Goal: Check status: Check status

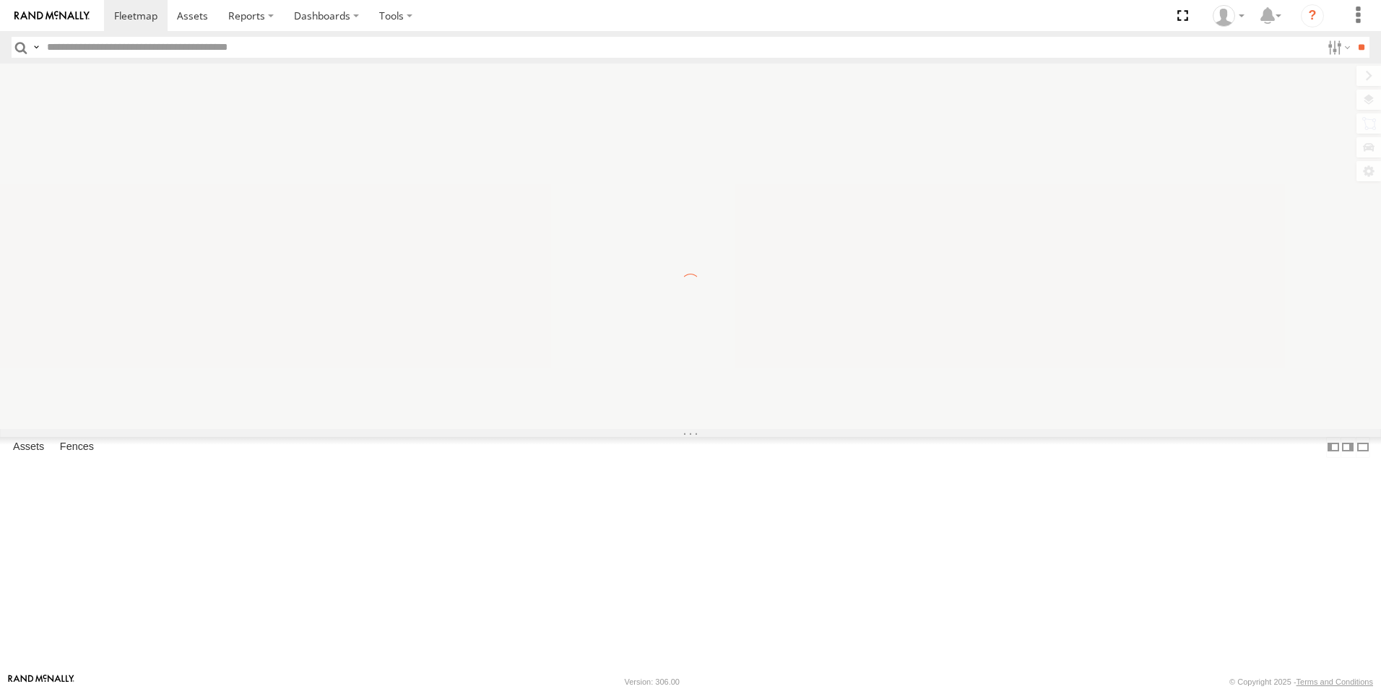
click at [0, 0] on div "×" at bounding box center [0, 0] width 0 height 0
click at [0, 0] on label "×" at bounding box center [0, 0] width 0 height 0
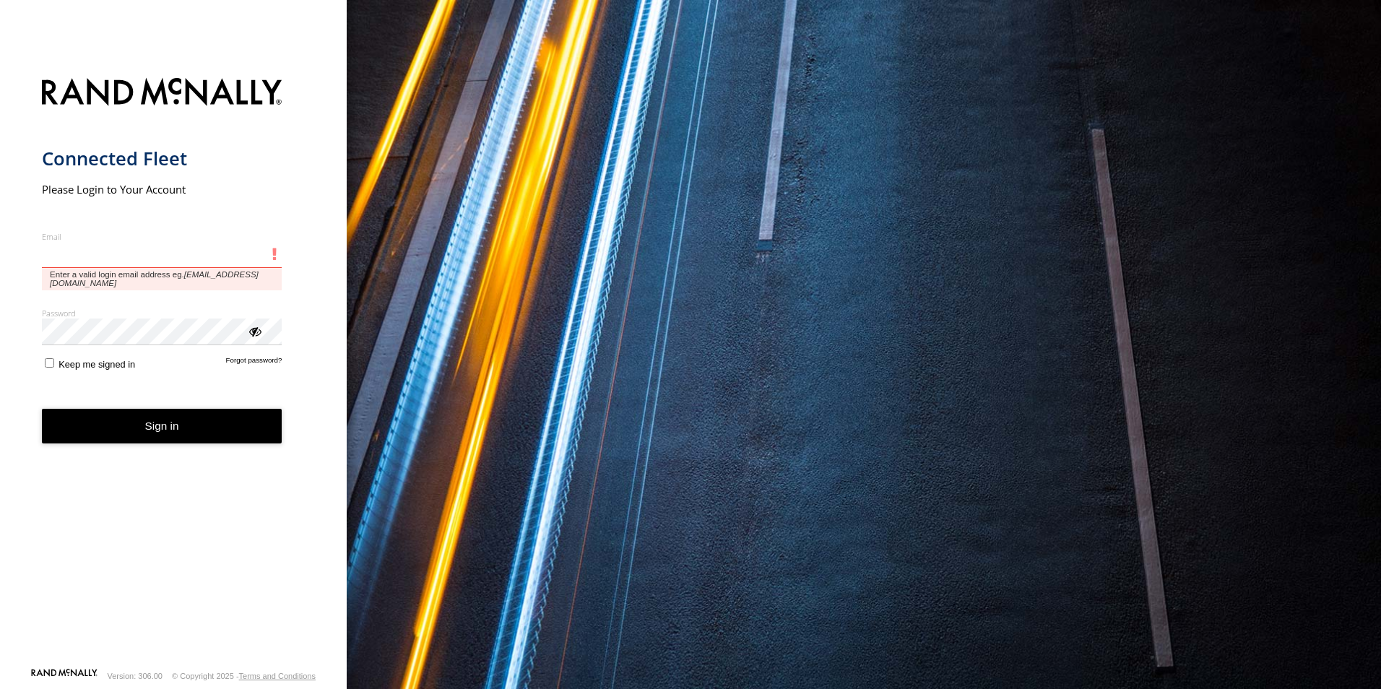
type input "**********"
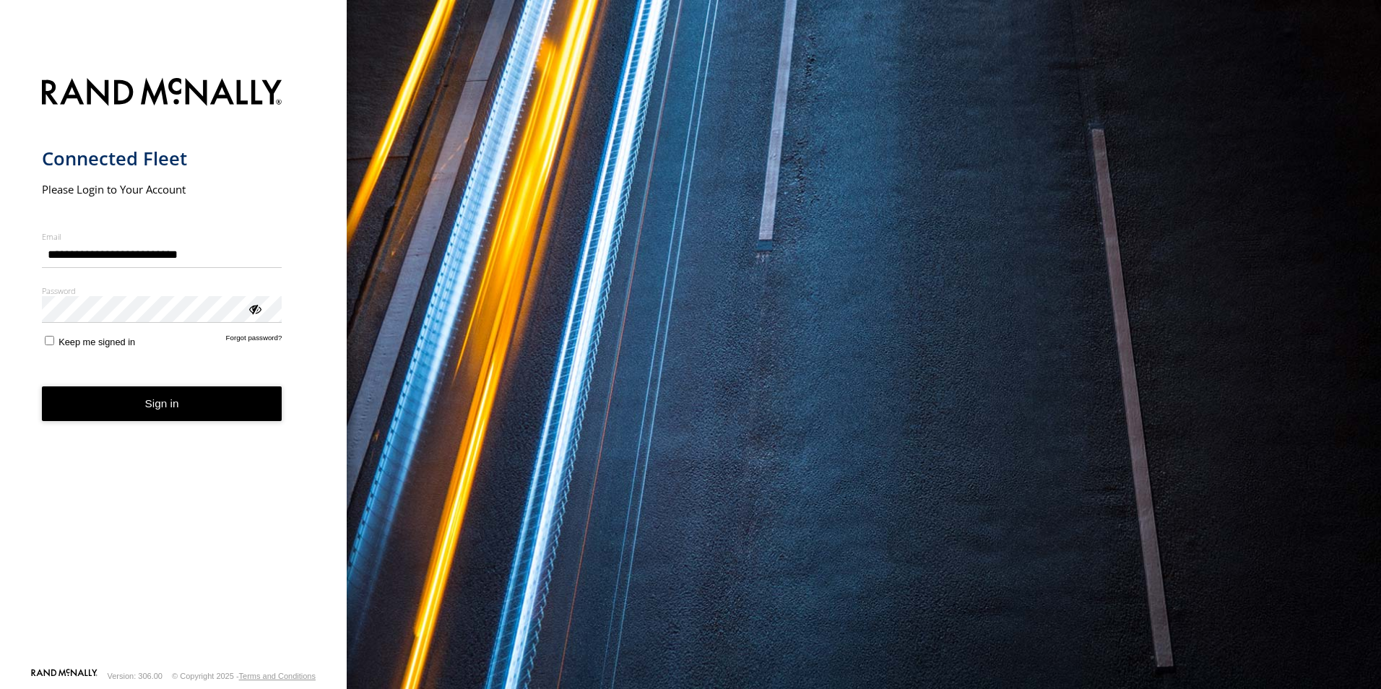
drag, startPoint x: 131, startPoint y: 412, endPoint x: 189, endPoint y: 404, distance: 57.6
click at [132, 412] on button "Sign in" at bounding box center [162, 404] width 241 height 35
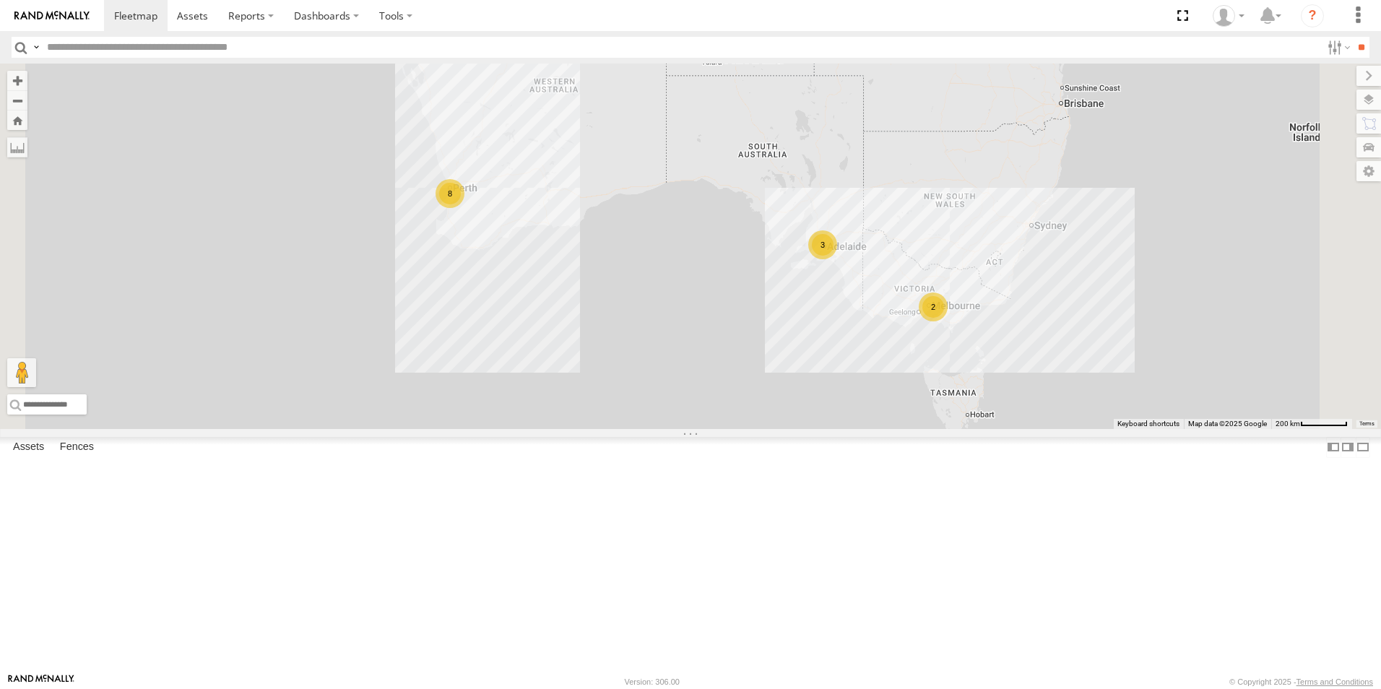
click at [0, 0] on link at bounding box center [0, 0] width 0 height 0
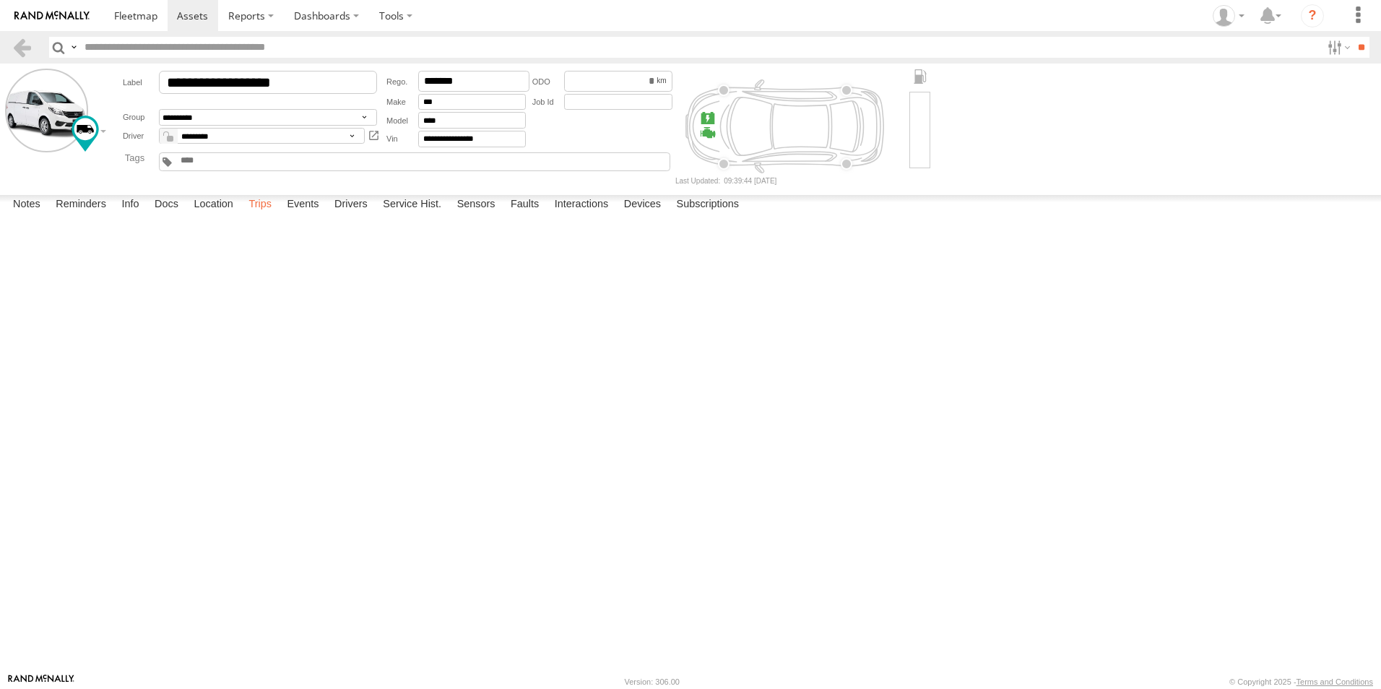
click at [263, 215] on label "Trips" at bounding box center [260, 205] width 38 height 20
click at [21, 49] on link at bounding box center [22, 47] width 21 height 21
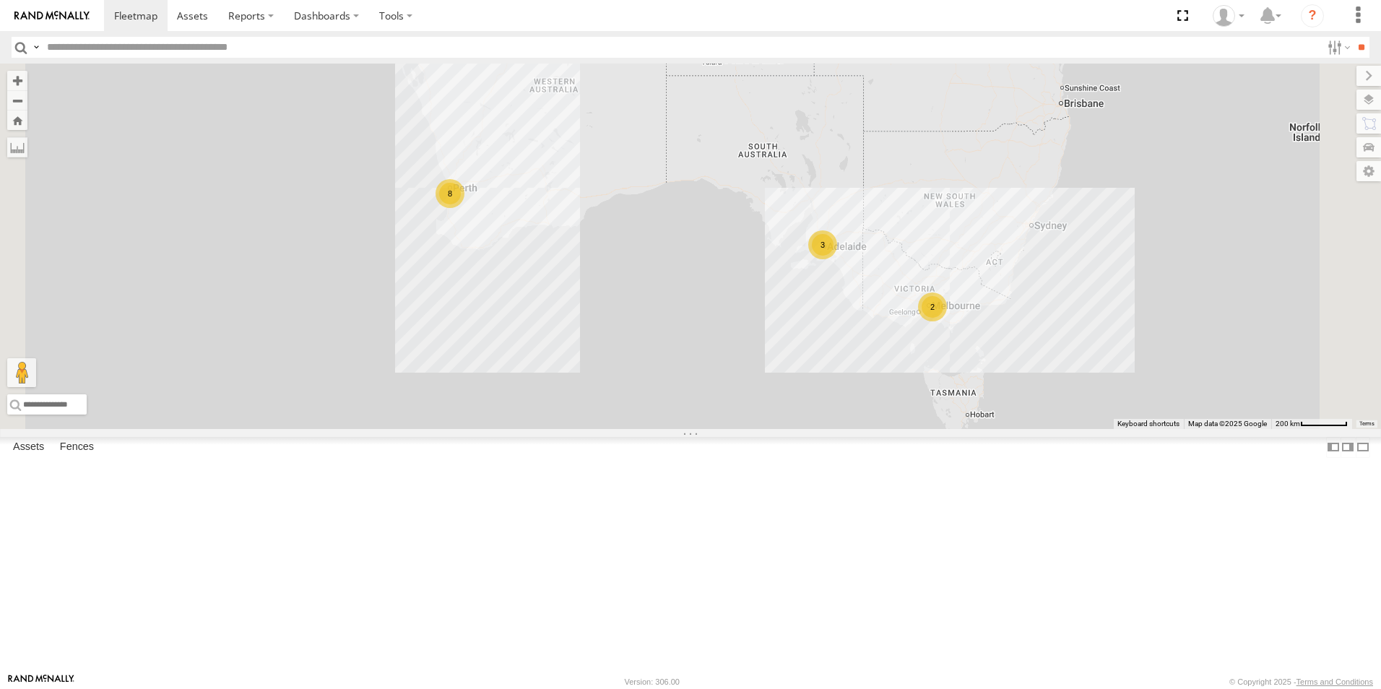
click at [0, 0] on link at bounding box center [0, 0] width 0 height 0
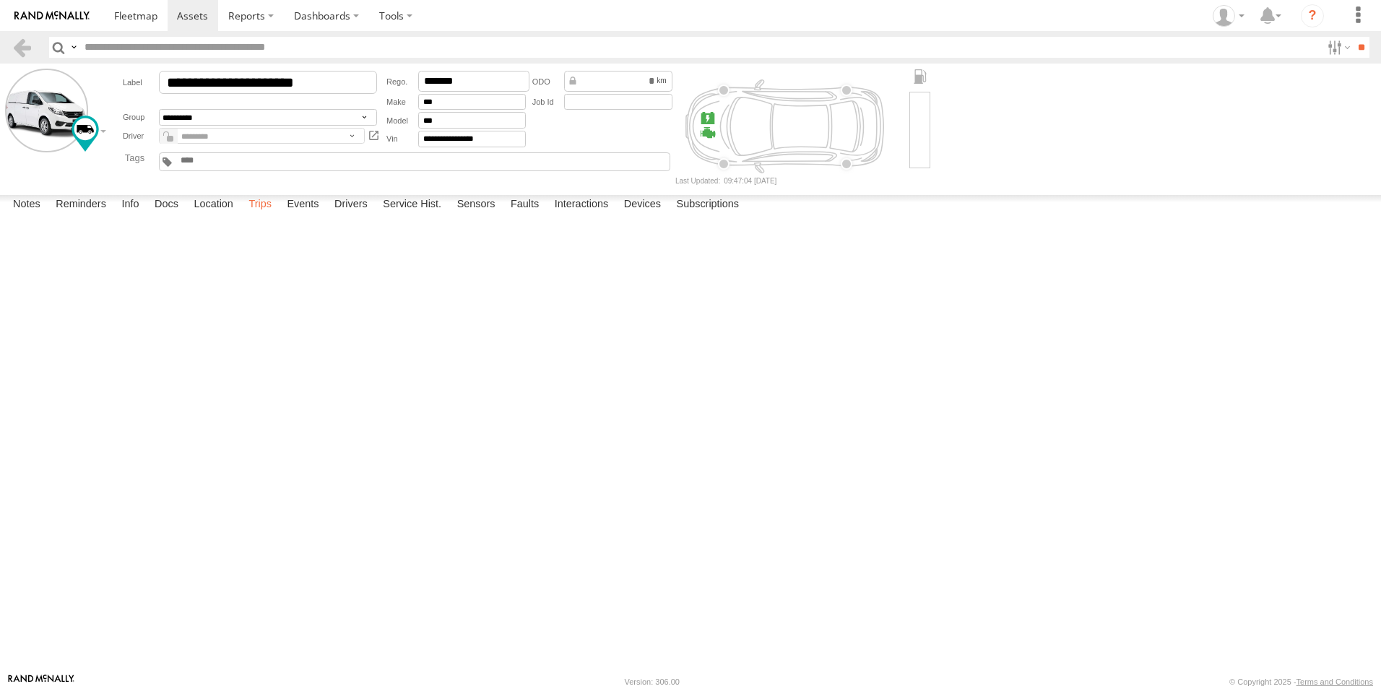
click at [263, 215] on label "Trips" at bounding box center [260, 205] width 38 height 20
drag, startPoint x: 263, startPoint y: 656, endPoint x: 274, endPoint y: 655, distance: 10.9
click at [274, 215] on label "Trips" at bounding box center [260, 205] width 38 height 20
click at [214, 215] on label "Location" at bounding box center [213, 205] width 54 height 20
drag, startPoint x: 574, startPoint y: 342, endPoint x: 530, endPoint y: 465, distance: 130.5
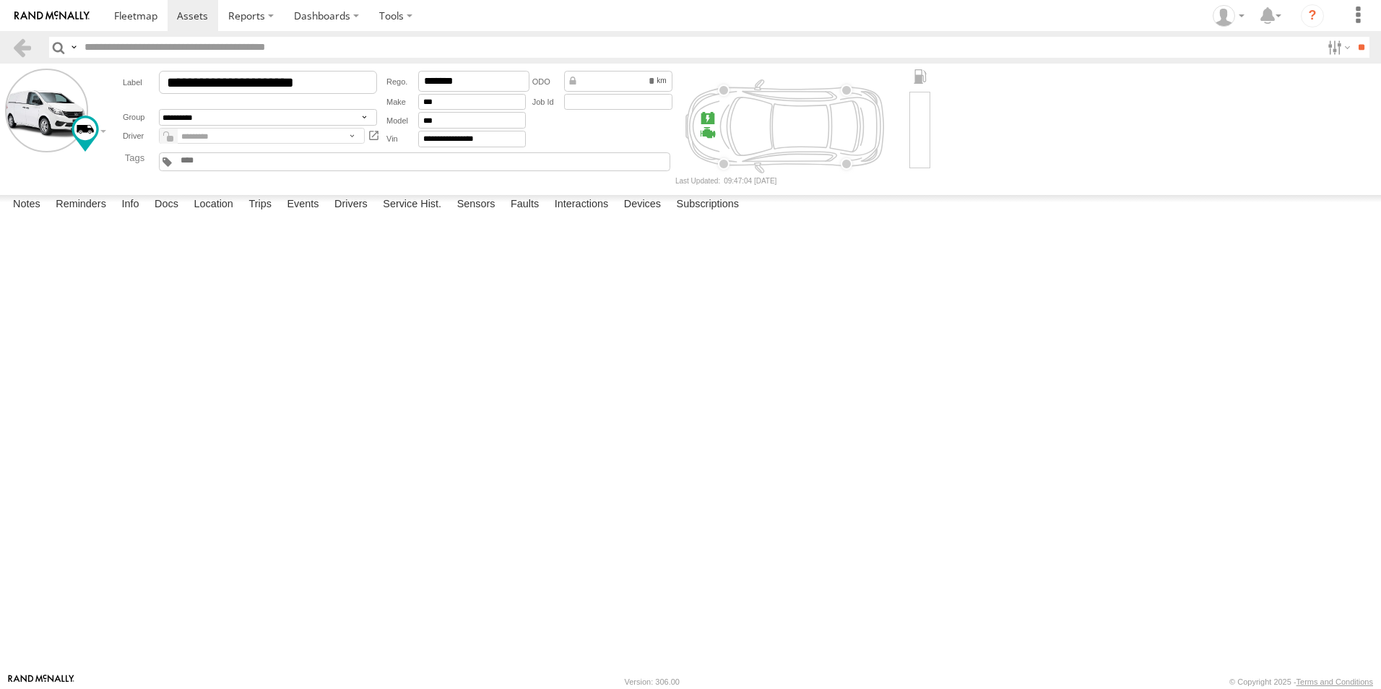
click at [0, 0] on div "Monique Vendi 1IEH 129" at bounding box center [0, 0] width 0 height 0
click at [21, 46] on link at bounding box center [22, 47] width 21 height 21
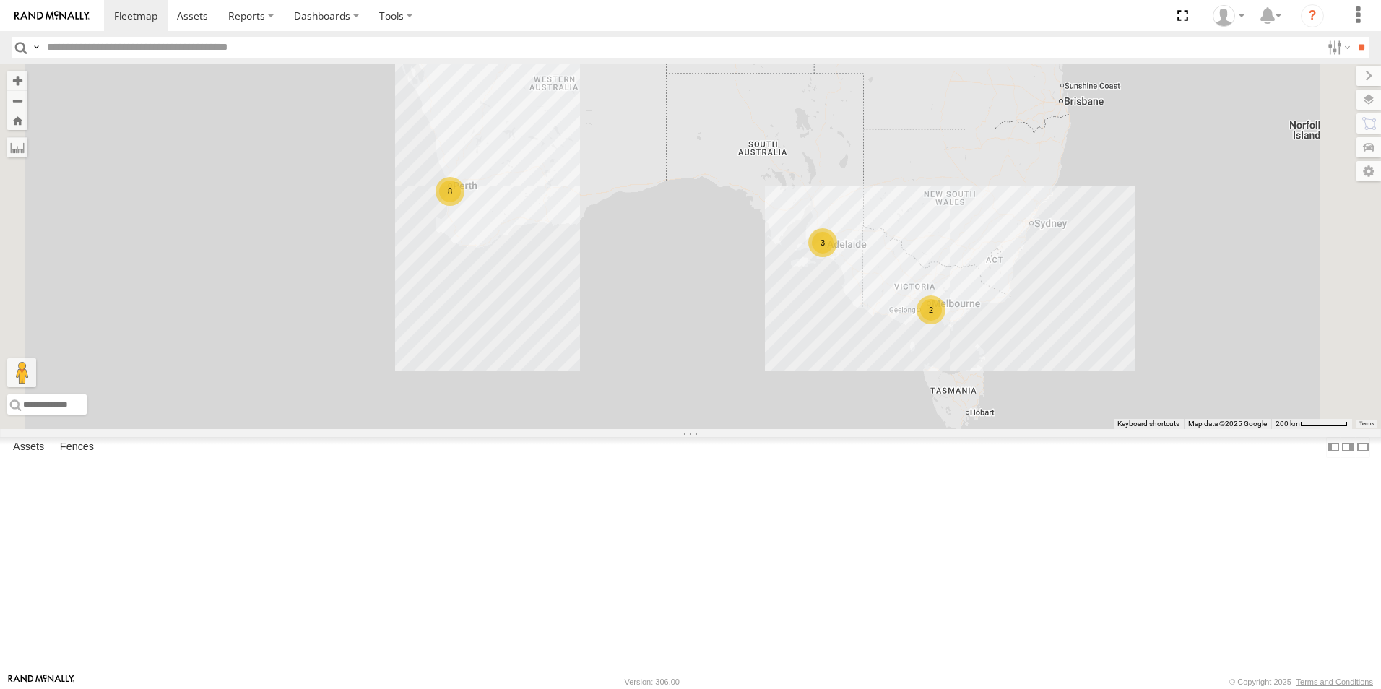
click at [0, 0] on link at bounding box center [0, 0] width 0 height 0
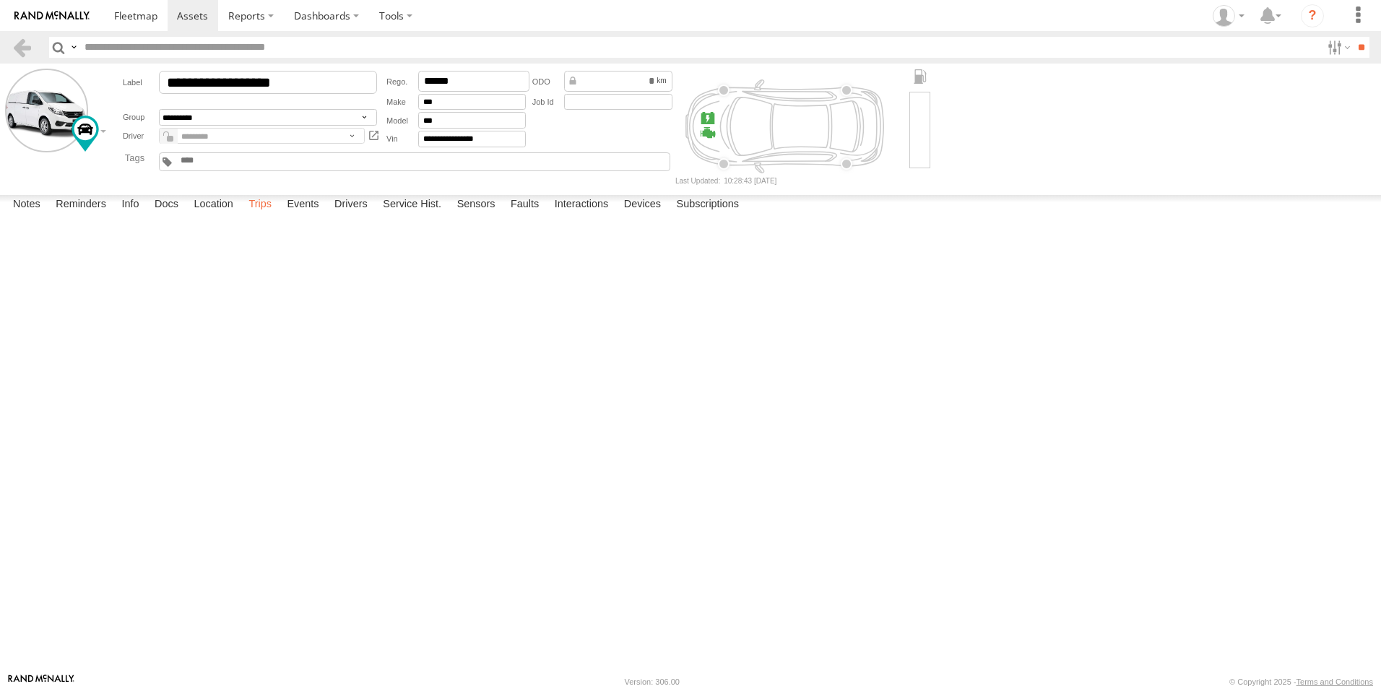
click at [262, 215] on label "Trips" at bounding box center [260, 205] width 38 height 20
click at [266, 215] on label "Trips" at bounding box center [260, 205] width 38 height 20
click at [211, 215] on label "Location" at bounding box center [213, 205] width 54 height 20
click at [27, 56] on link at bounding box center [22, 47] width 21 height 21
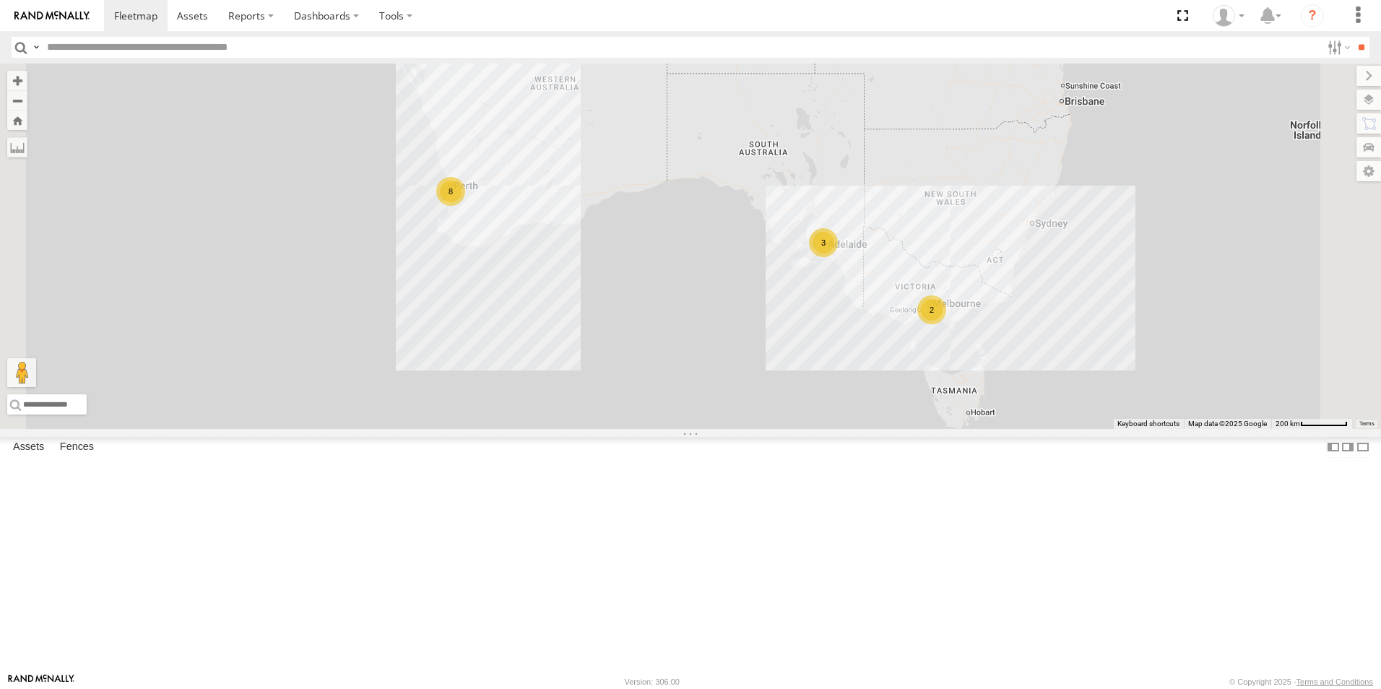
click at [0, 0] on link at bounding box center [0, 0] width 0 height 0
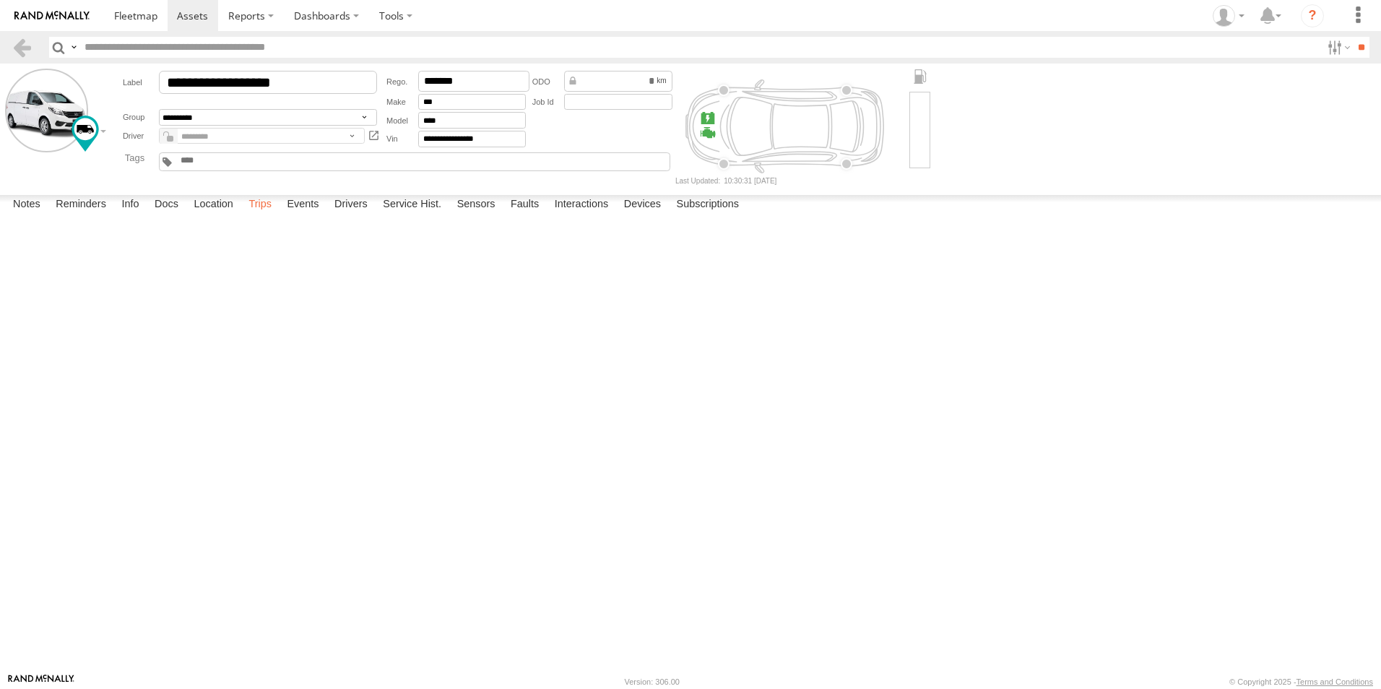
click at [271, 215] on label "Trips" at bounding box center [260, 205] width 38 height 20
click at [212, 215] on label "Location" at bounding box center [213, 205] width 54 height 20
click at [17, 42] on link at bounding box center [22, 47] width 21 height 21
